Goal: Task Accomplishment & Management: Complete application form

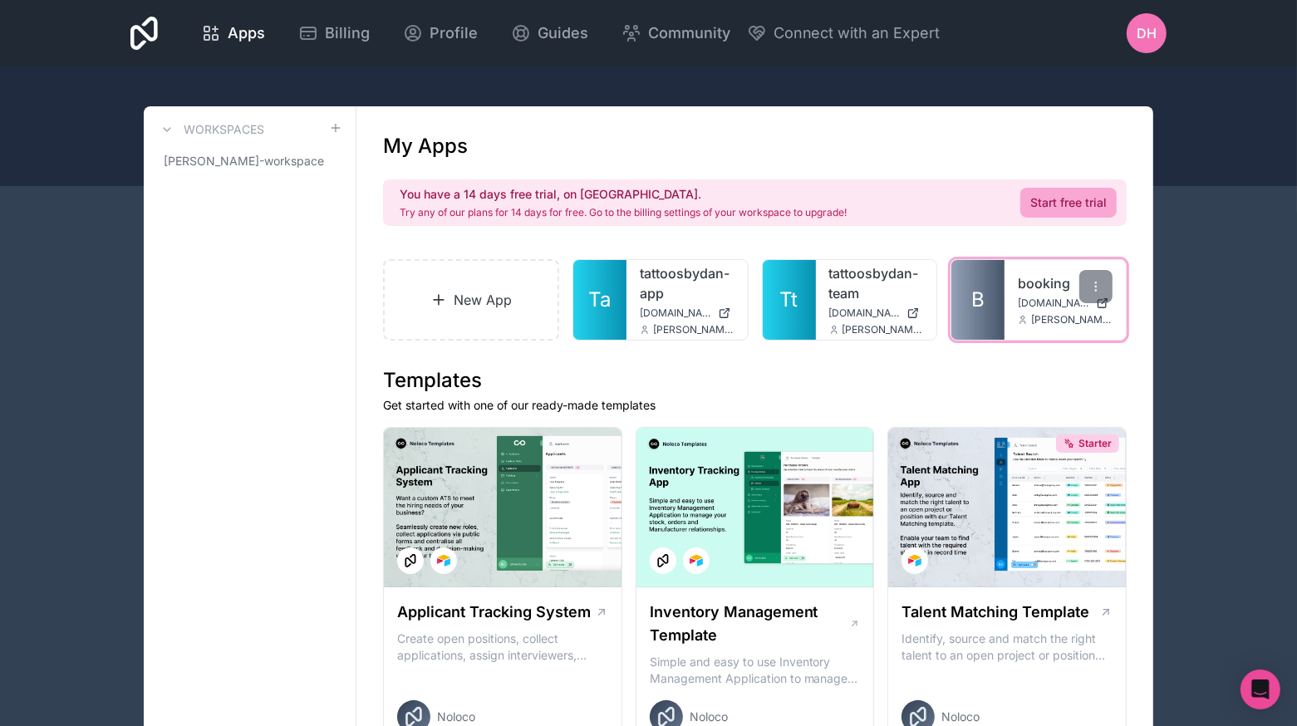
click at [988, 286] on link "B" at bounding box center [977, 300] width 53 height 80
click at [492, 294] on link "New App" at bounding box center [471, 299] width 176 height 81
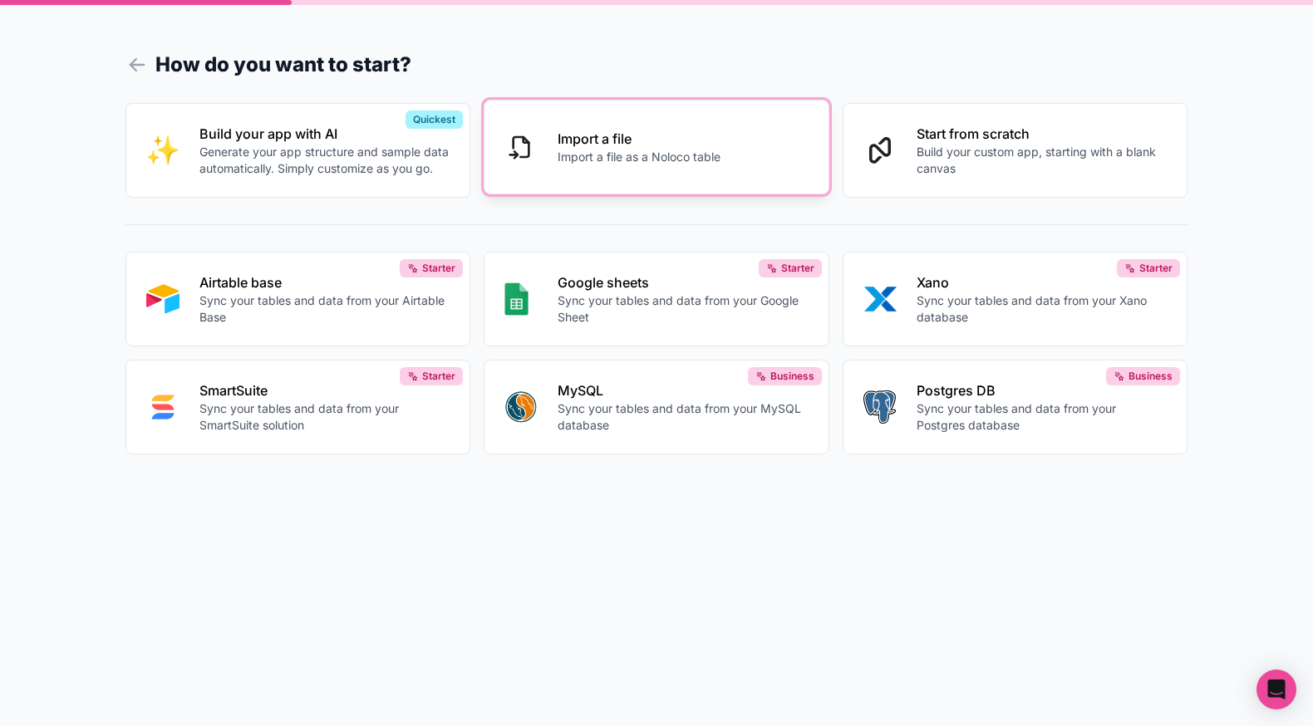
click at [536, 140] on div at bounding box center [520, 147] width 33 height 27
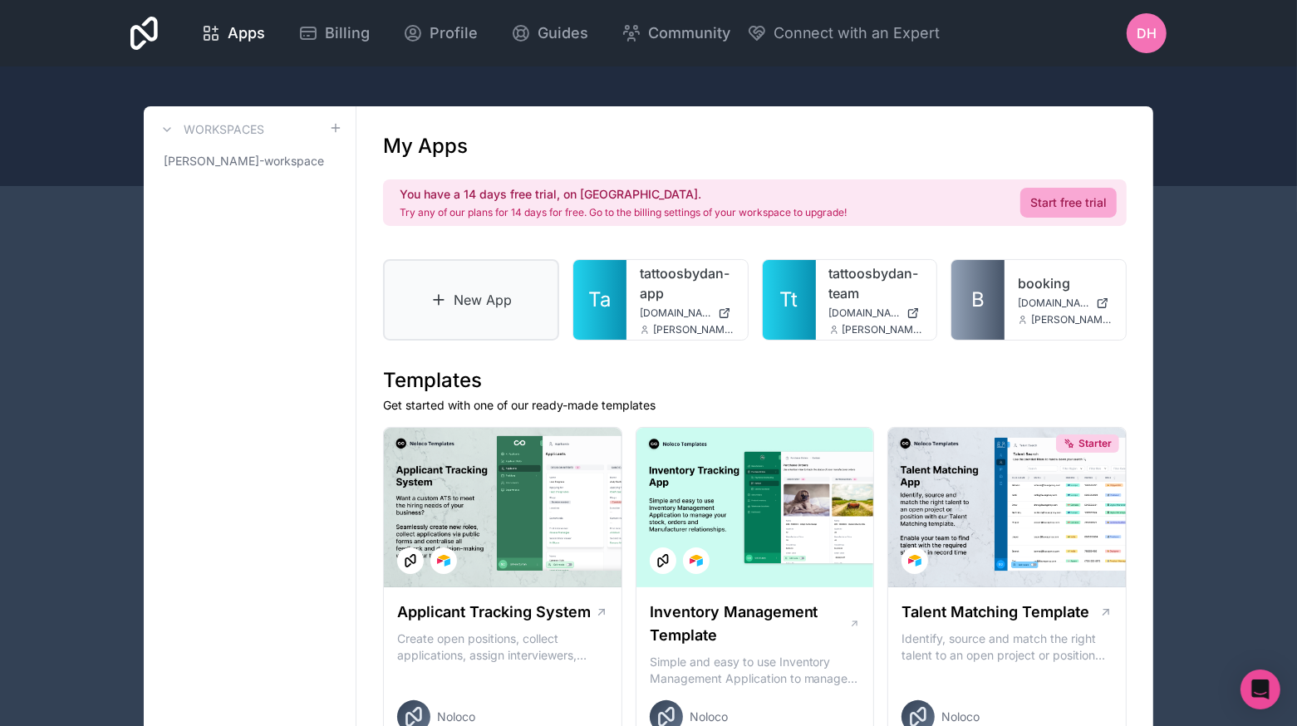
click at [520, 304] on link "New App" at bounding box center [471, 299] width 176 height 81
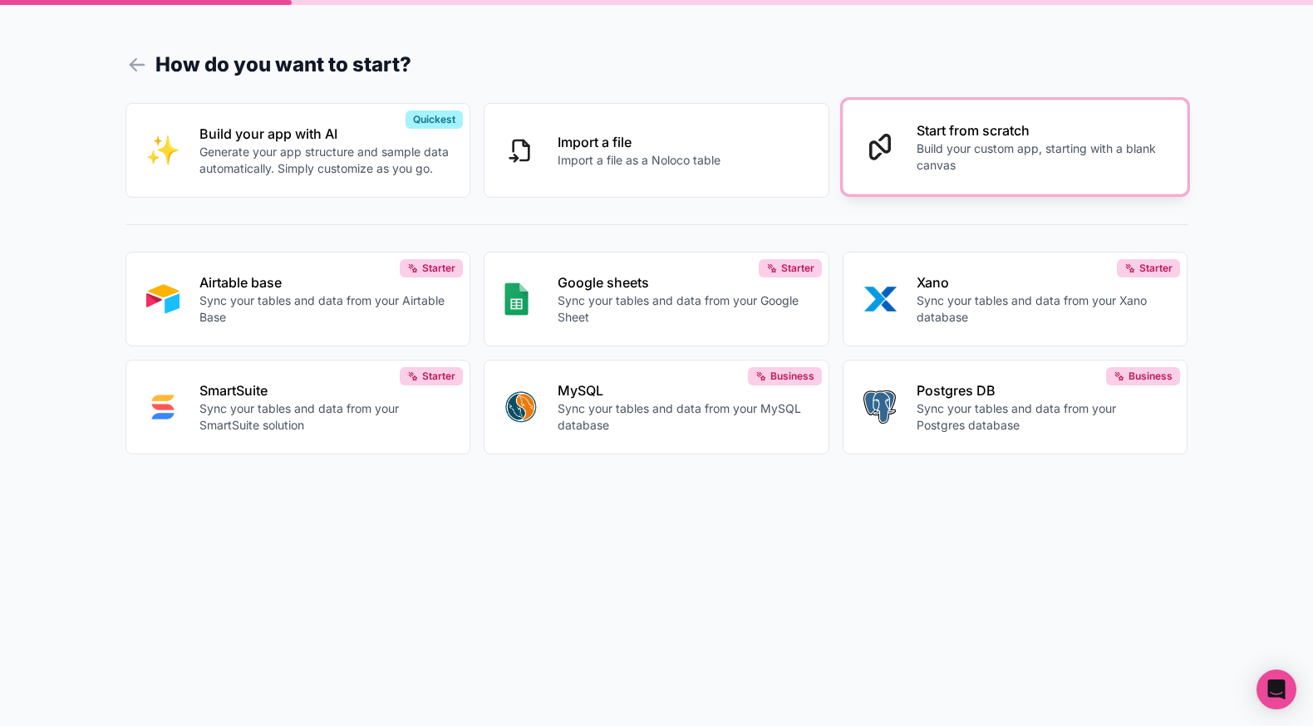
click at [1045, 128] on p "Start from scratch" at bounding box center [1041, 130] width 251 height 20
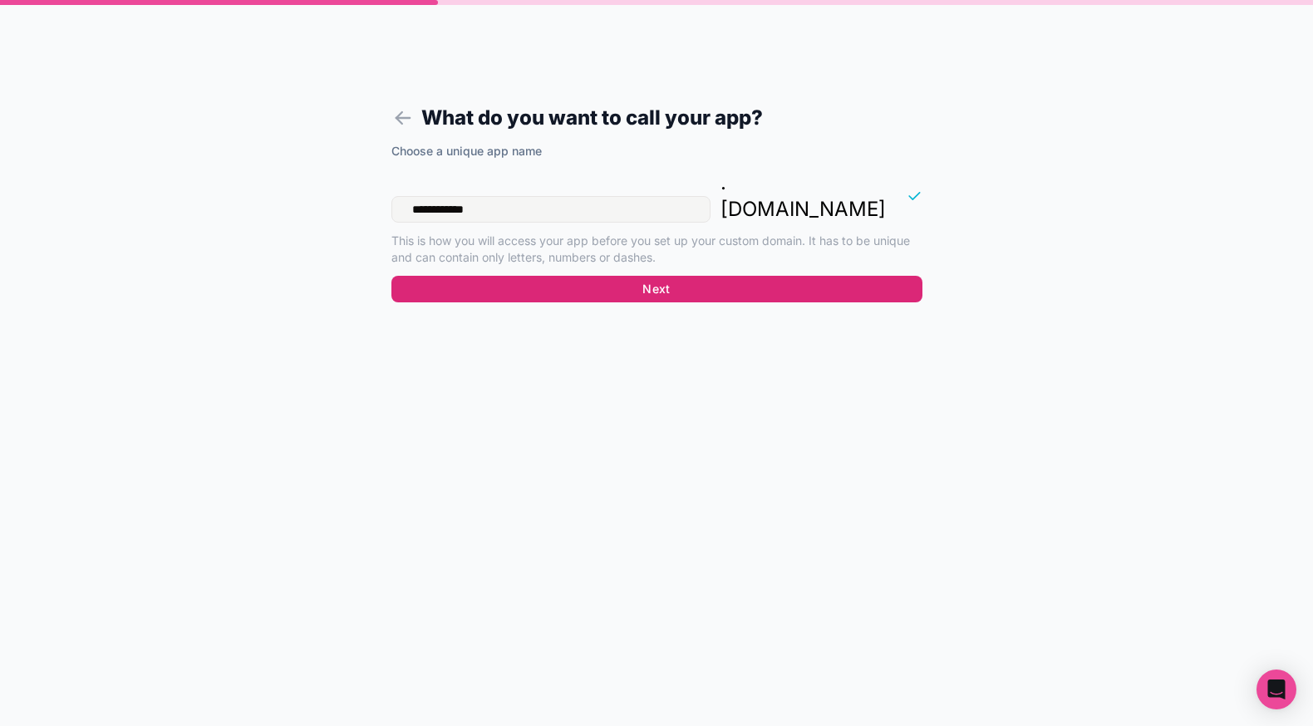
click at [693, 276] on button "Next" at bounding box center [656, 289] width 531 height 27
click at [700, 276] on button "Next" at bounding box center [656, 289] width 531 height 27
